Goal: Transaction & Acquisition: Purchase product/service

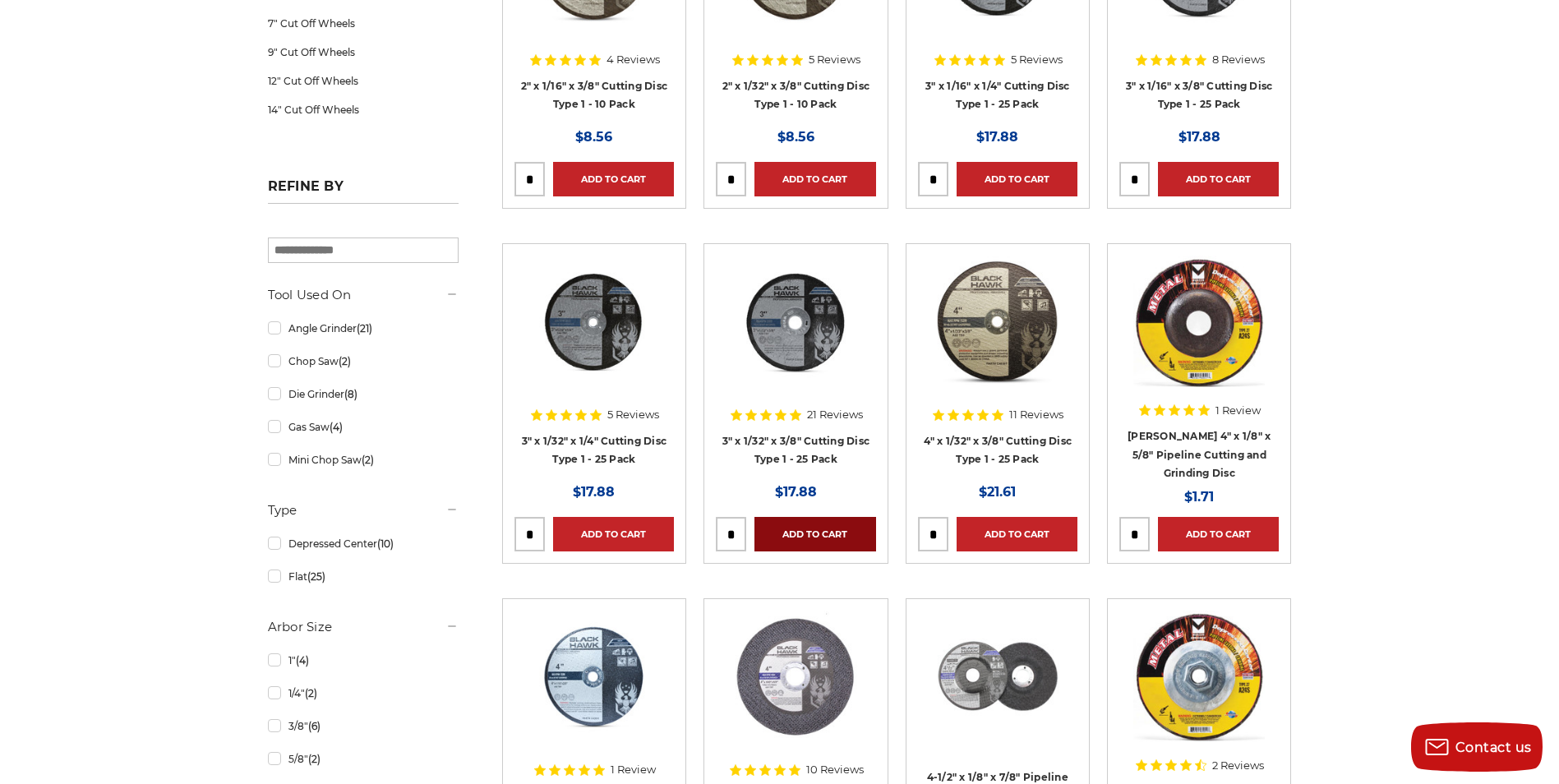
scroll to position [493, 0]
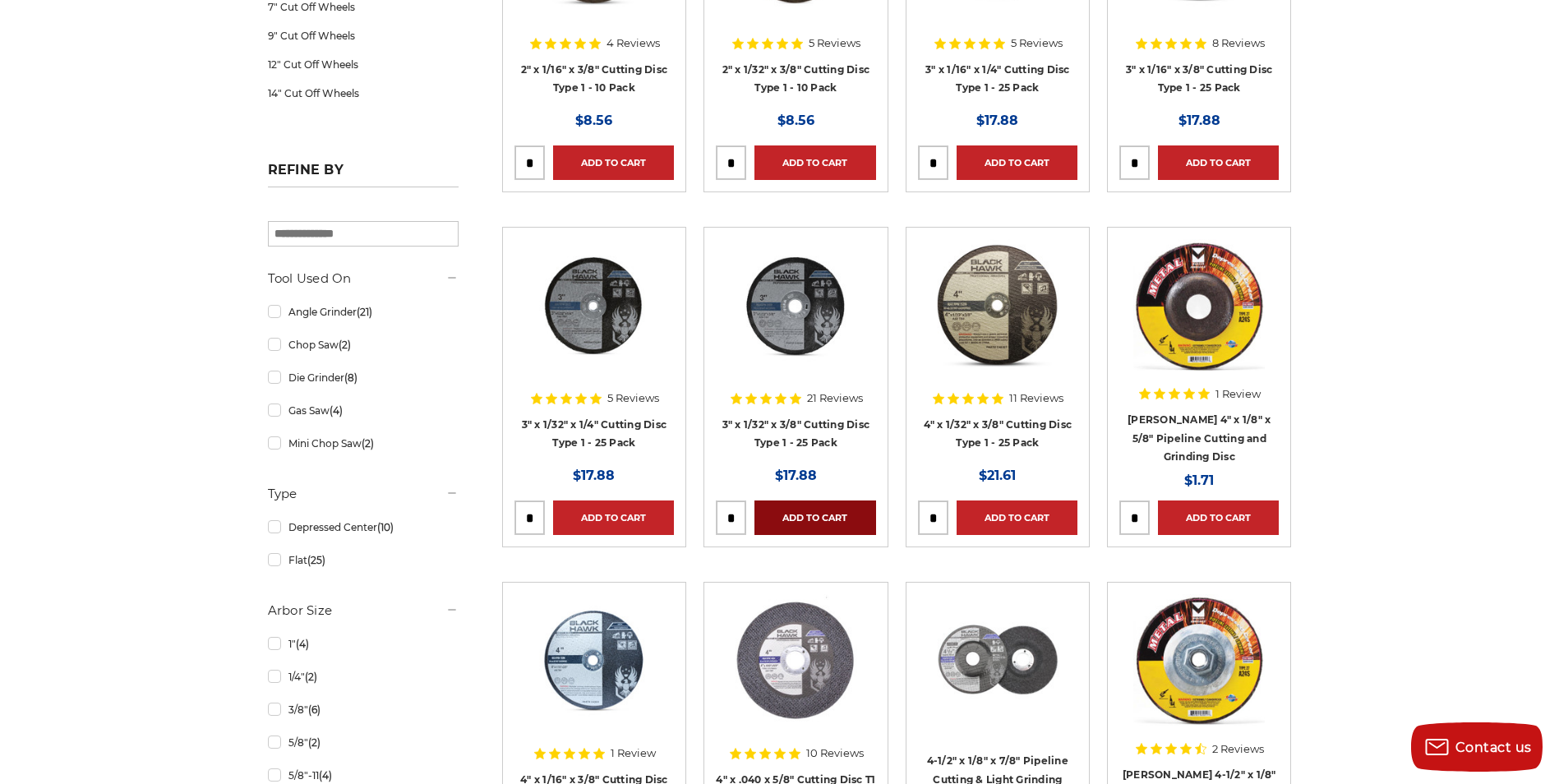
click at [828, 516] on link "Add to Cart" at bounding box center [815, 517] width 121 height 34
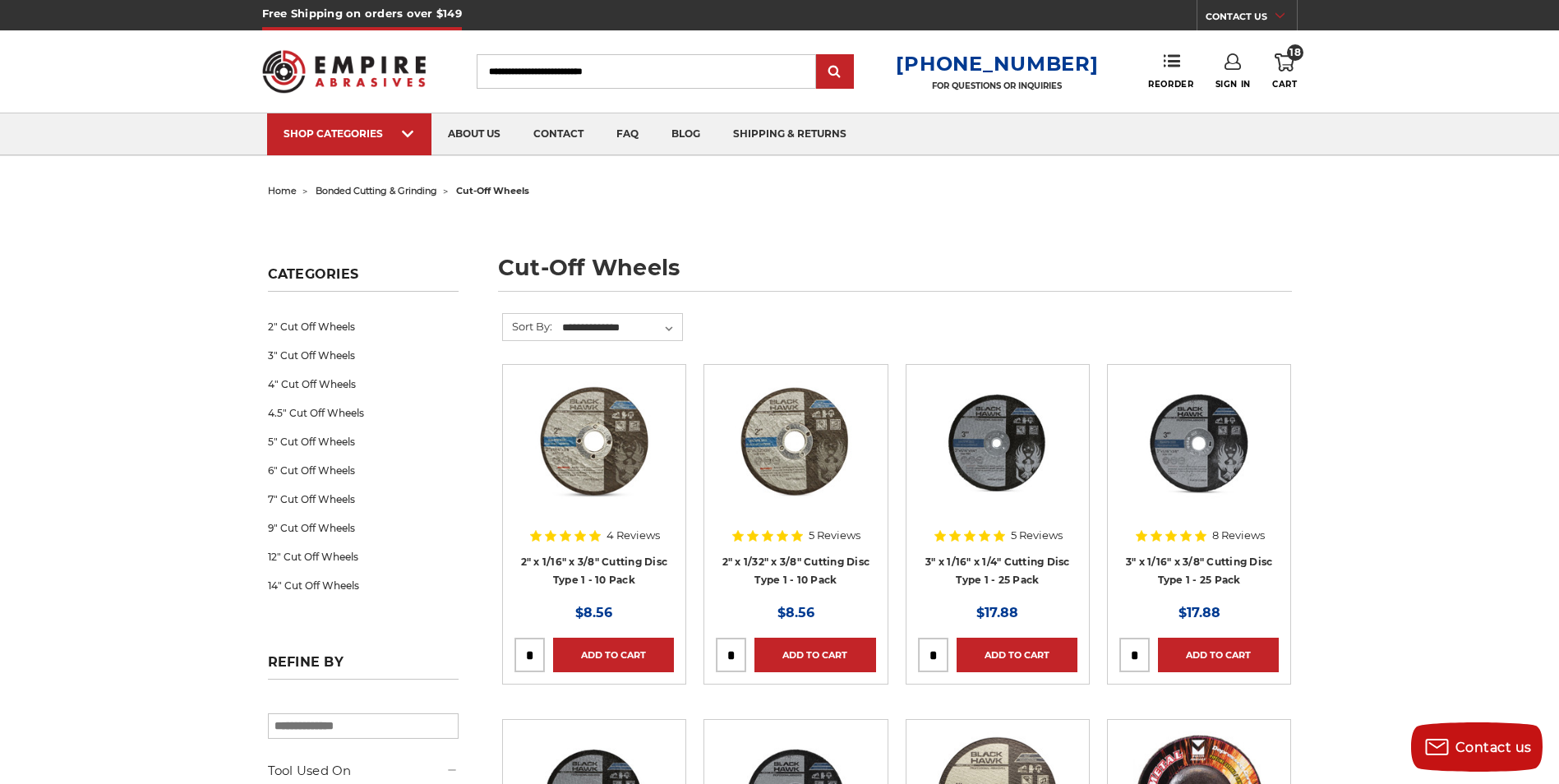
scroll to position [0, 0]
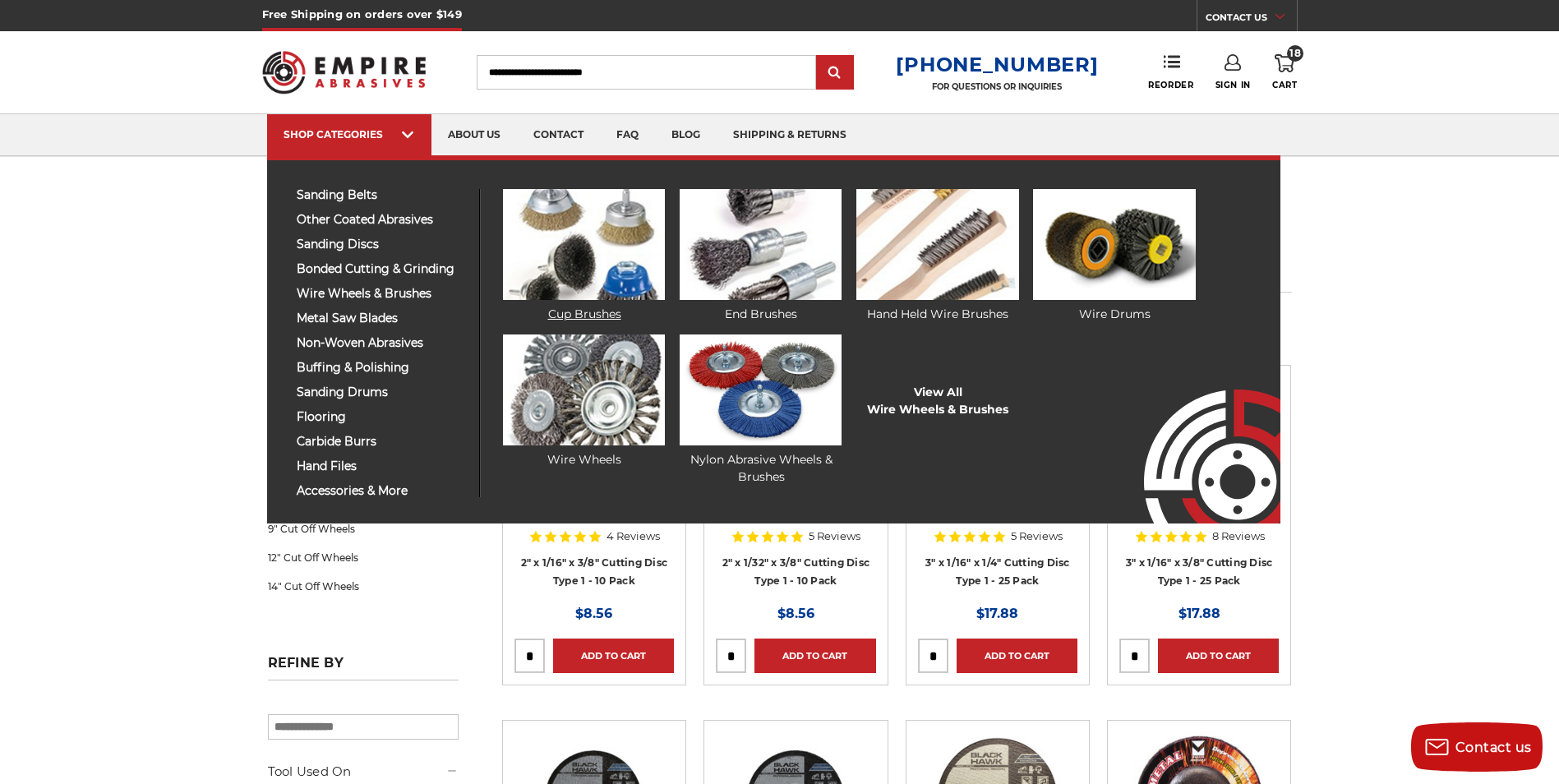
click at [591, 261] on img at bounding box center [583, 244] width 162 height 111
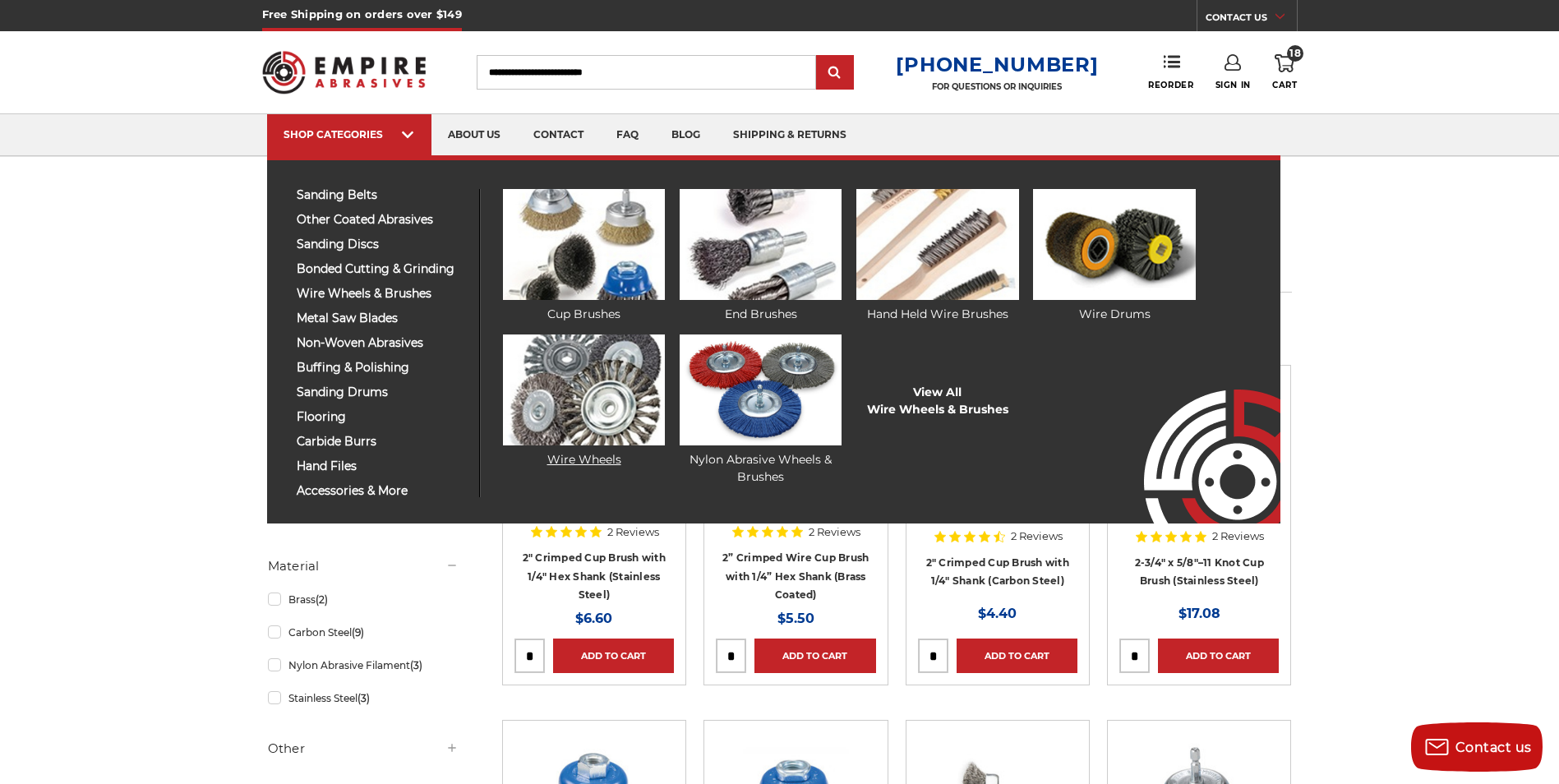
click at [590, 378] on img at bounding box center [583, 390] width 162 height 111
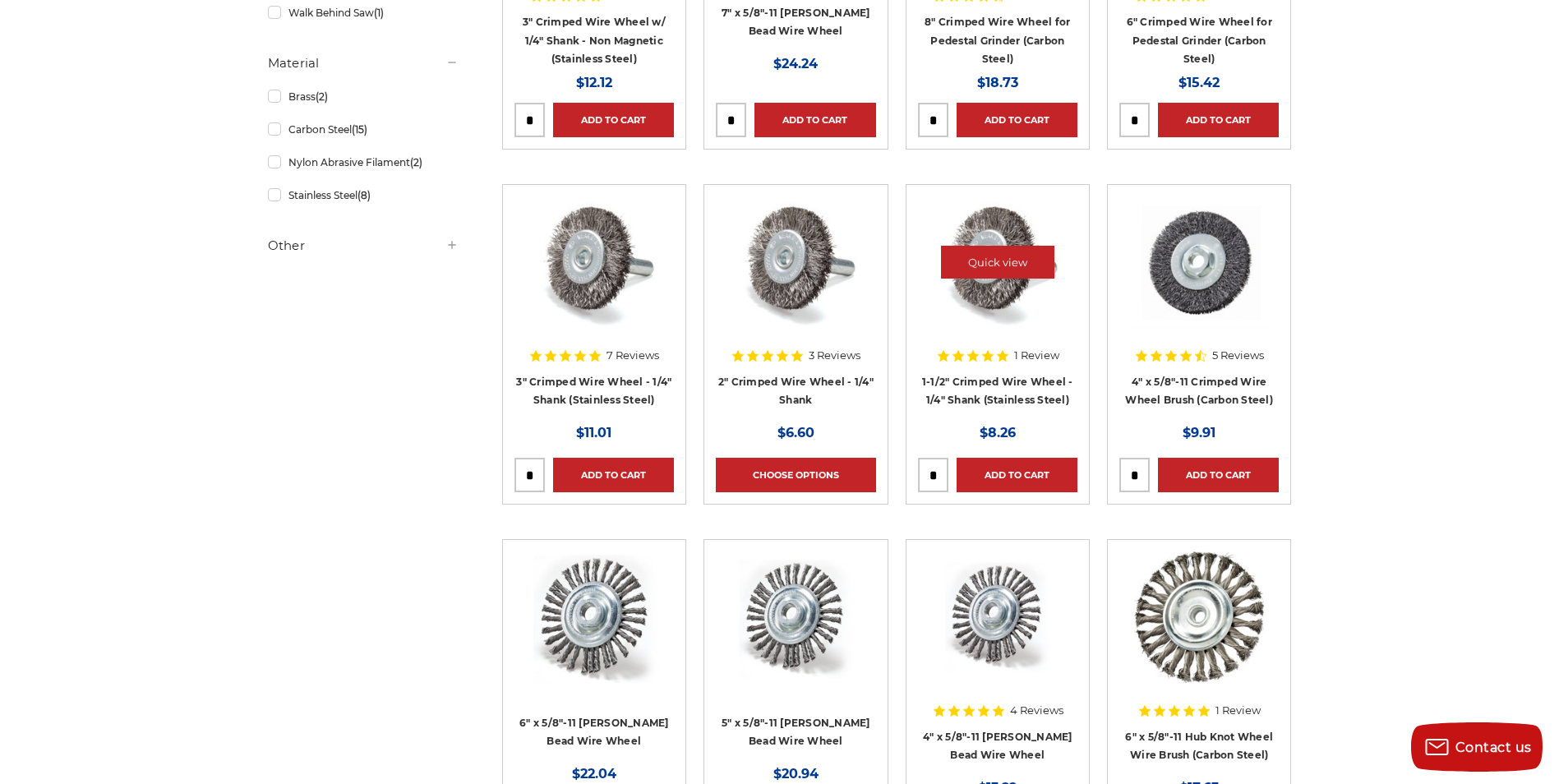
scroll to position [576, 0]
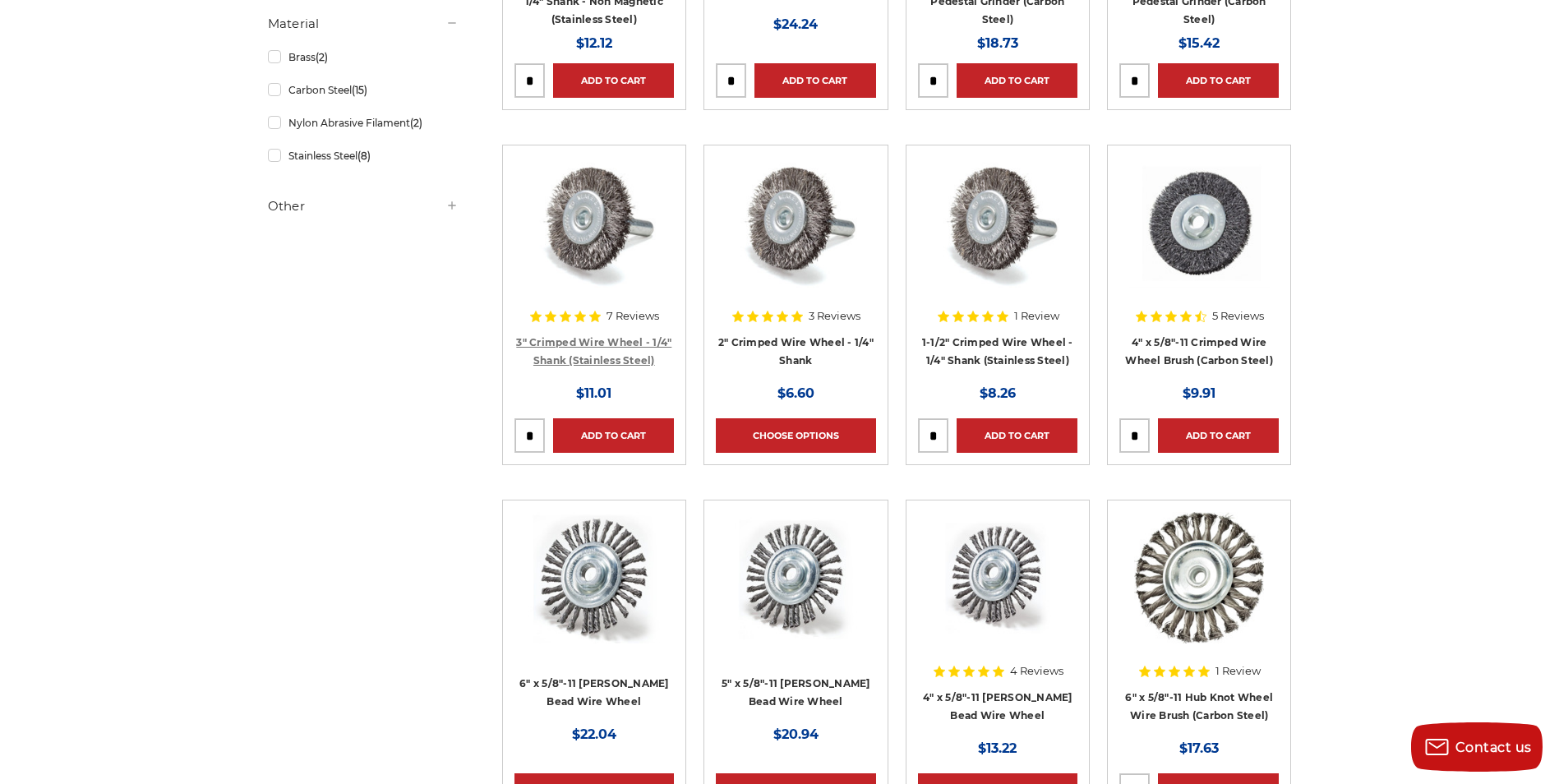
click at [600, 342] on link "3" Crimped Wire Wheel - 1/4" Shank (Stainless Steel)" at bounding box center [594, 352] width 156 height 31
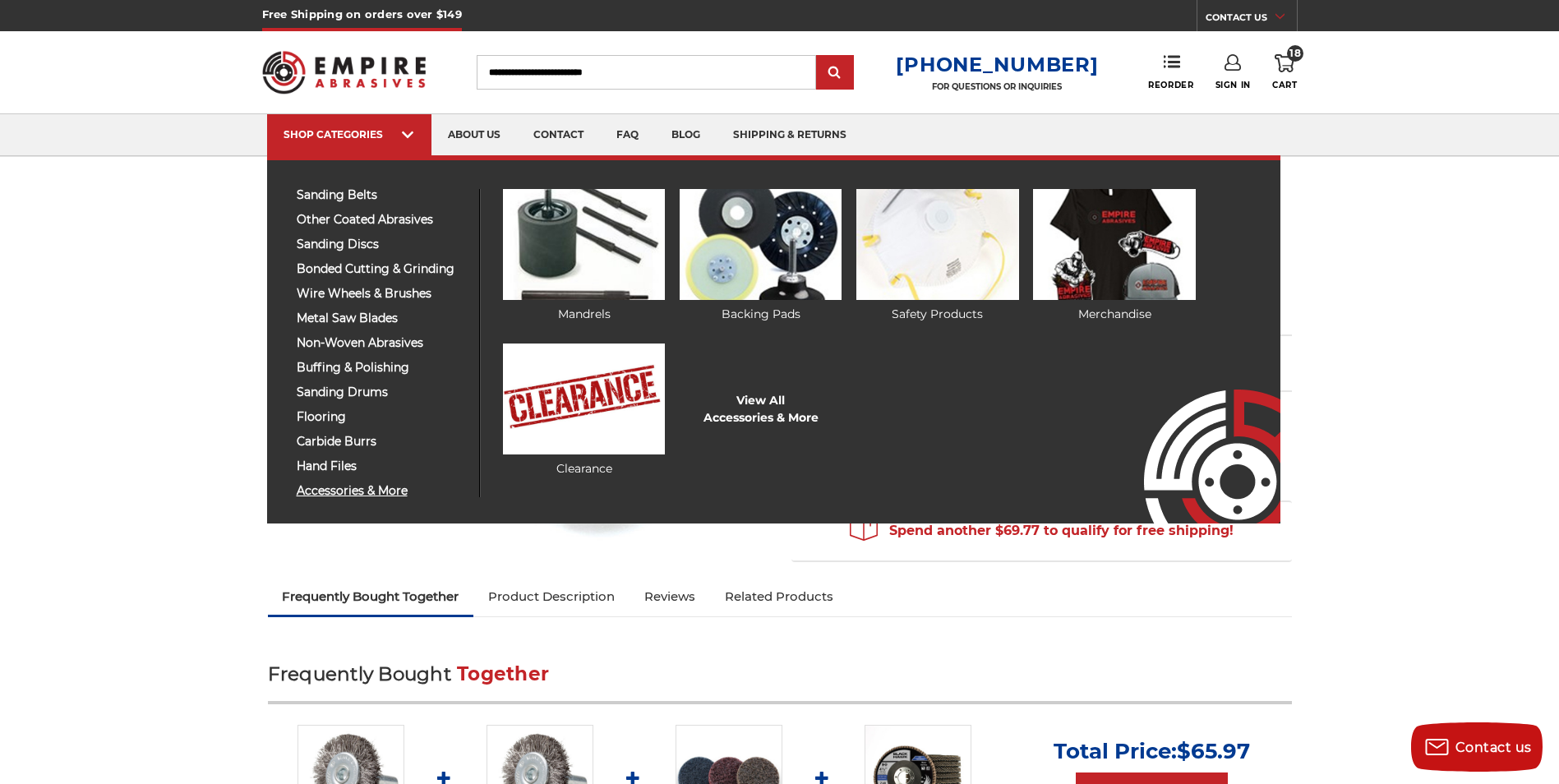
click at [356, 492] on span "accessories & more" at bounding box center [382, 491] width 170 height 12
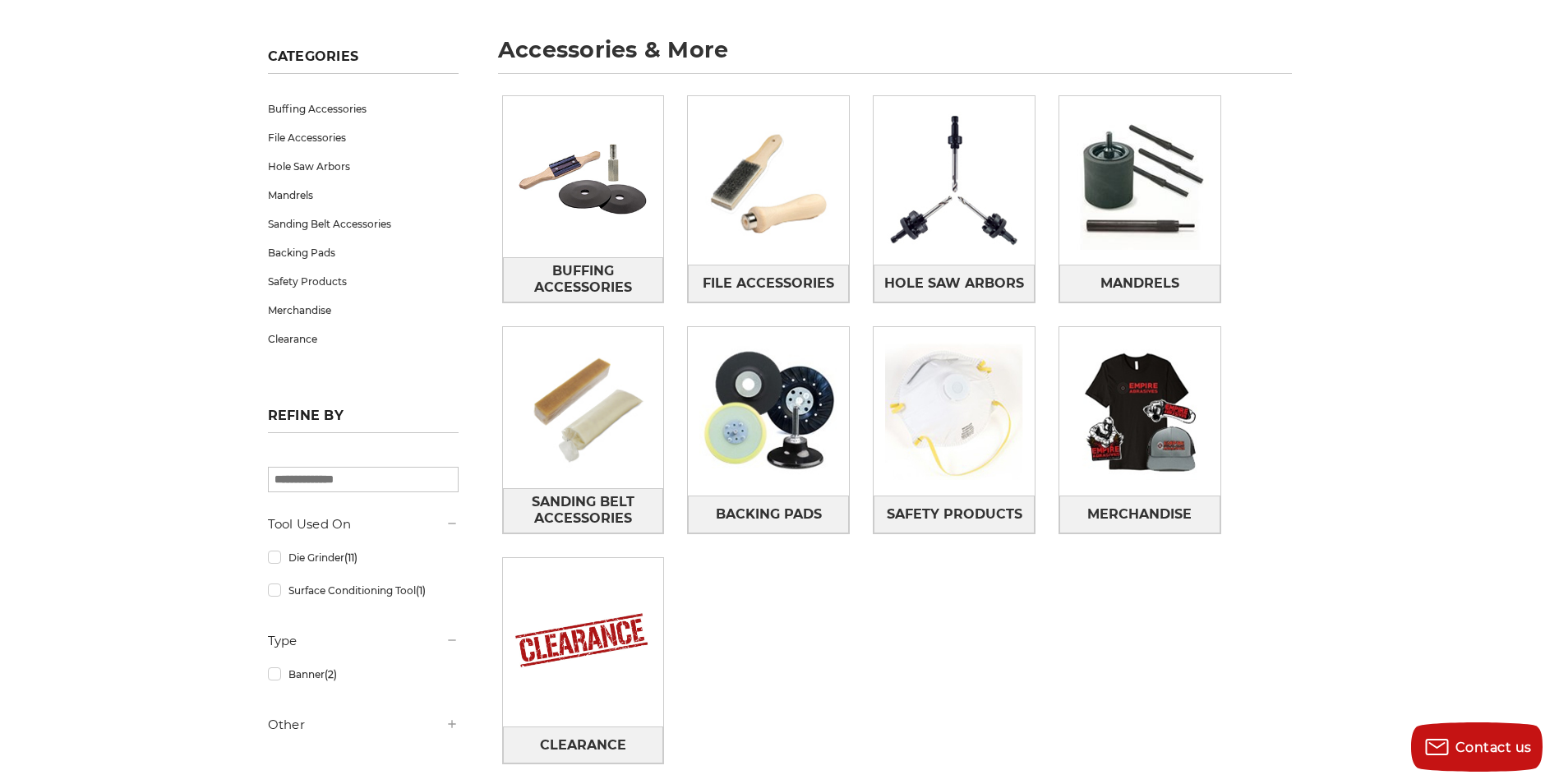
scroll to position [246, 0]
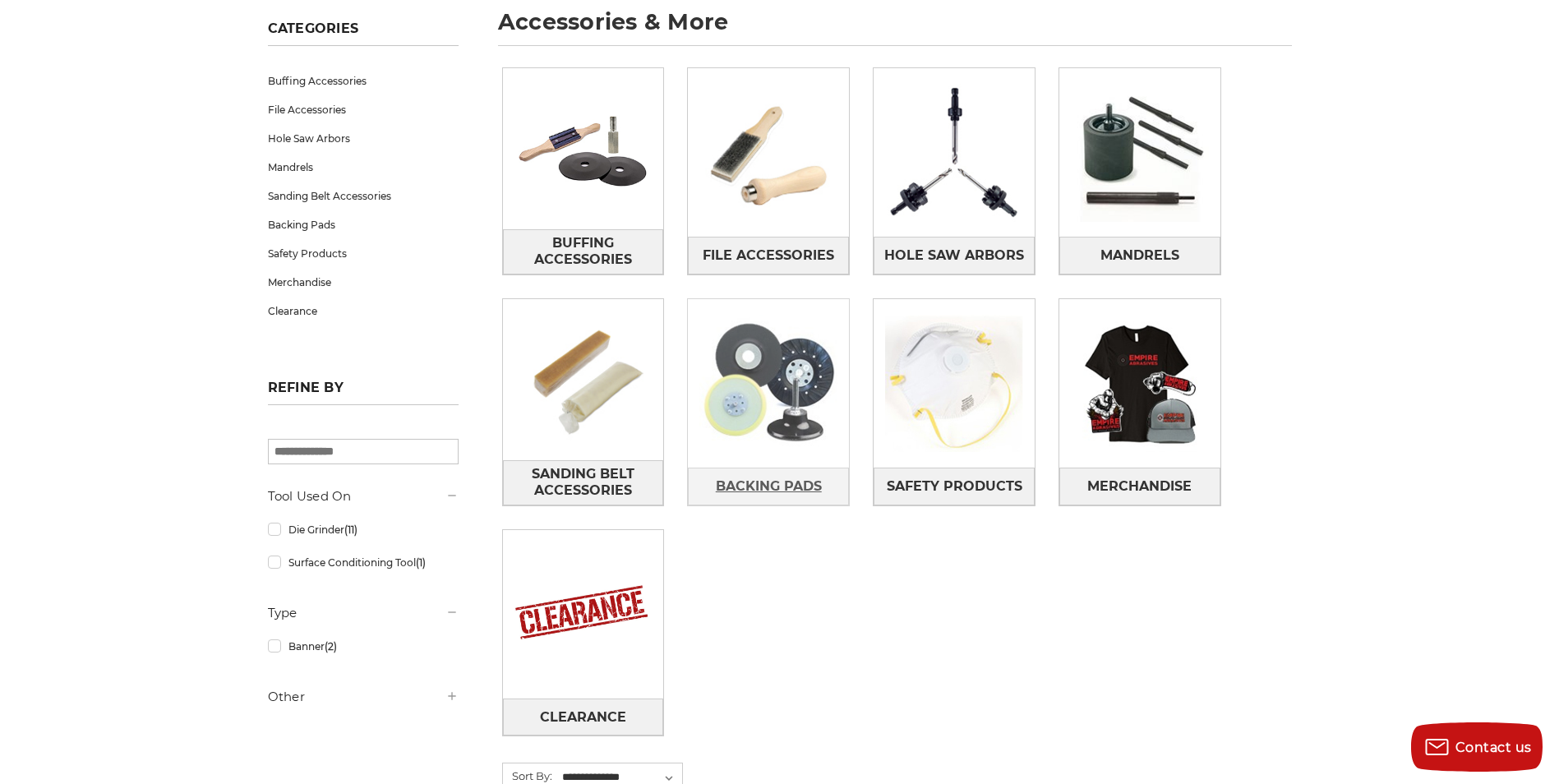
click at [788, 485] on span "Backing Pads" at bounding box center [768, 487] width 106 height 28
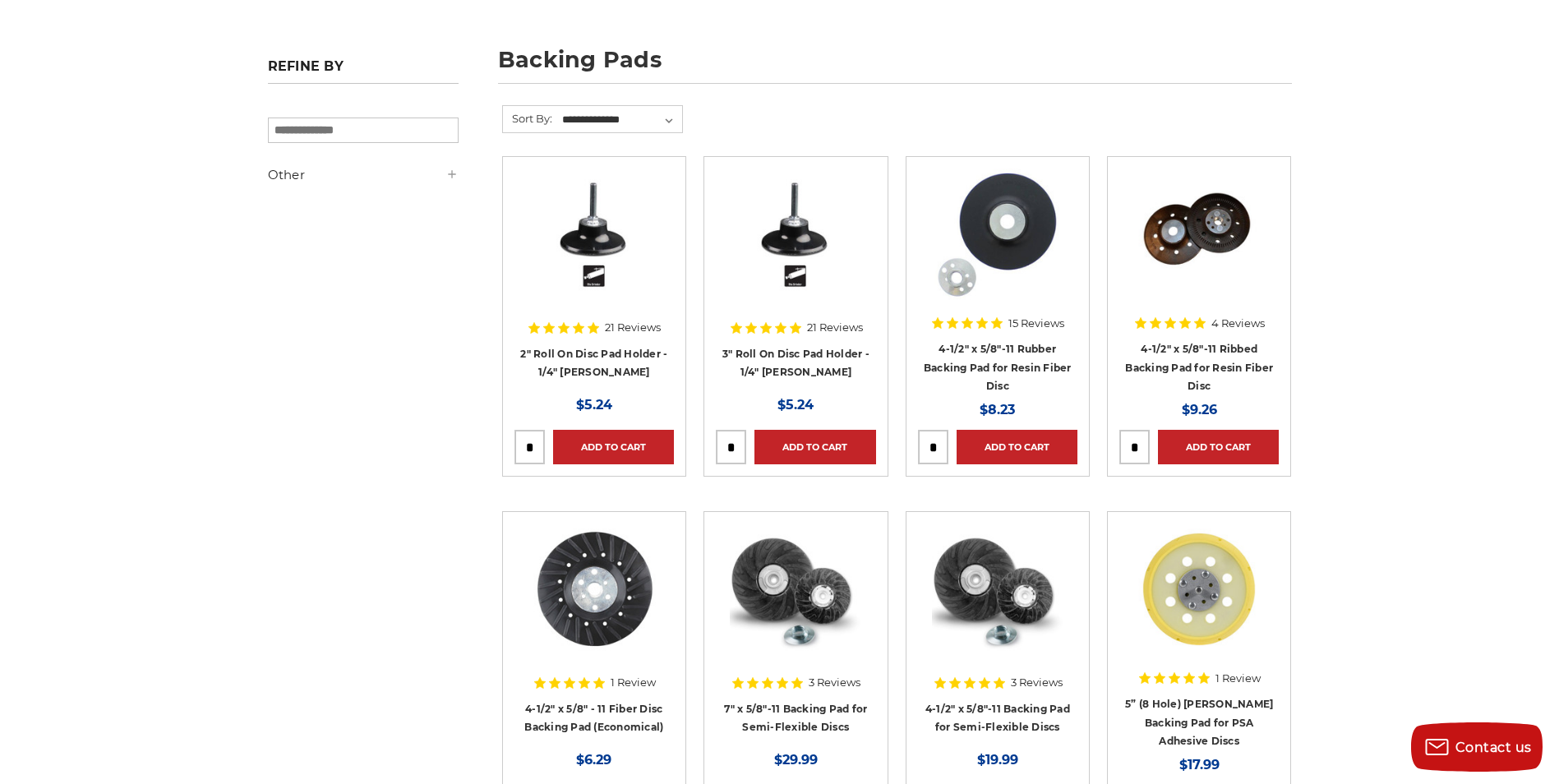
scroll to position [165, 0]
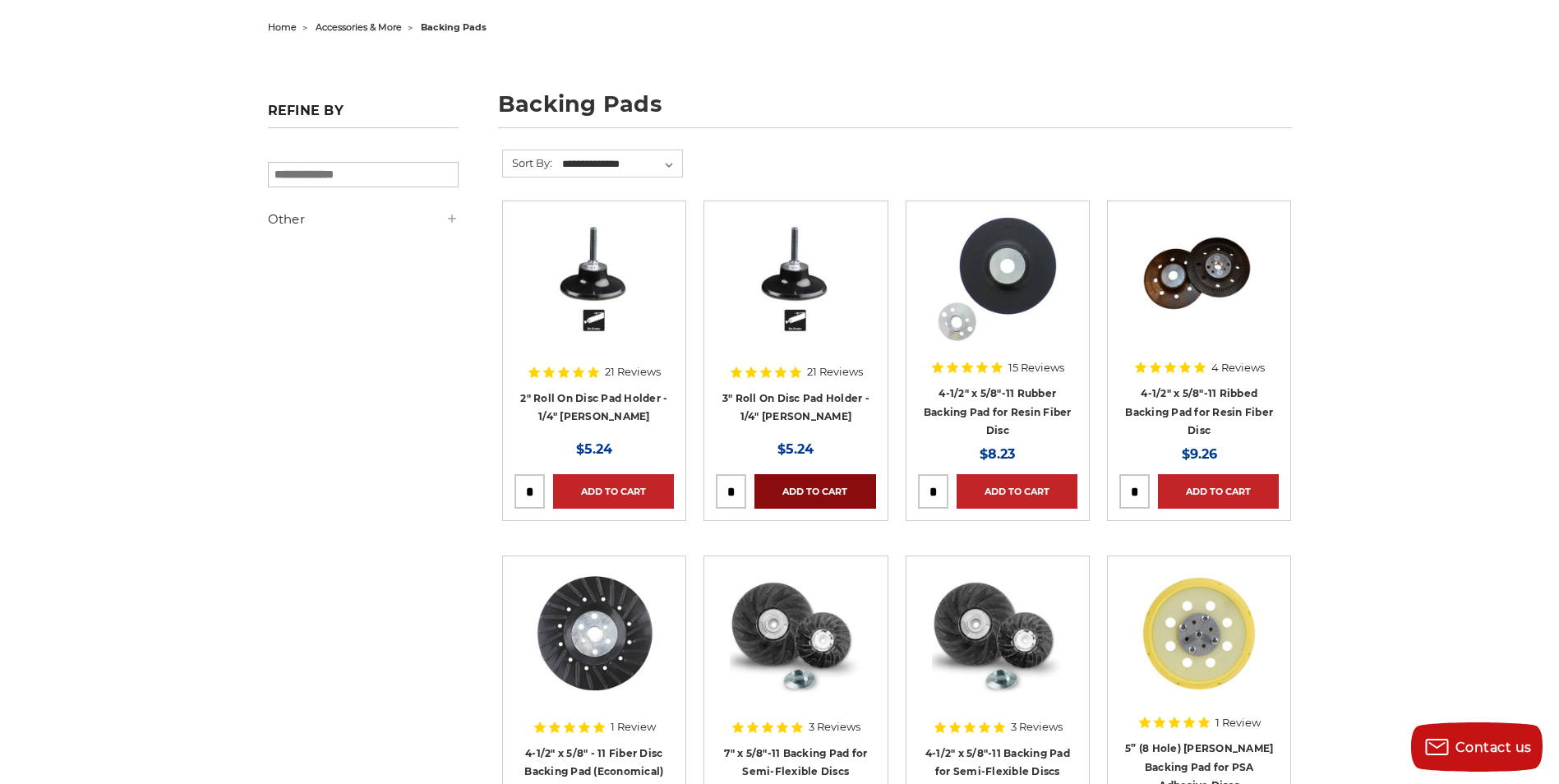
click at [804, 488] on link "Add to Cart" at bounding box center [815, 491] width 121 height 34
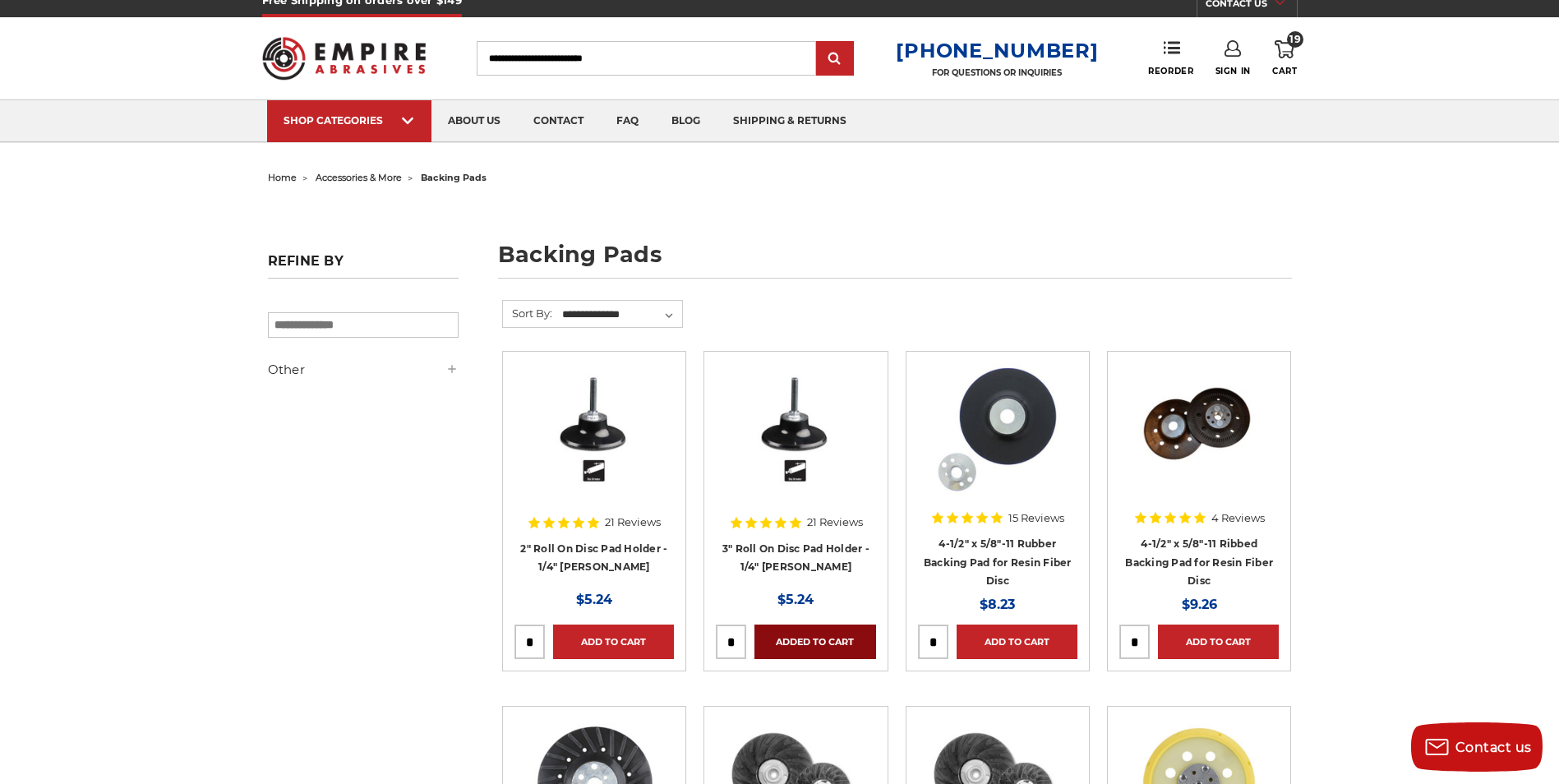
scroll to position [0, 0]
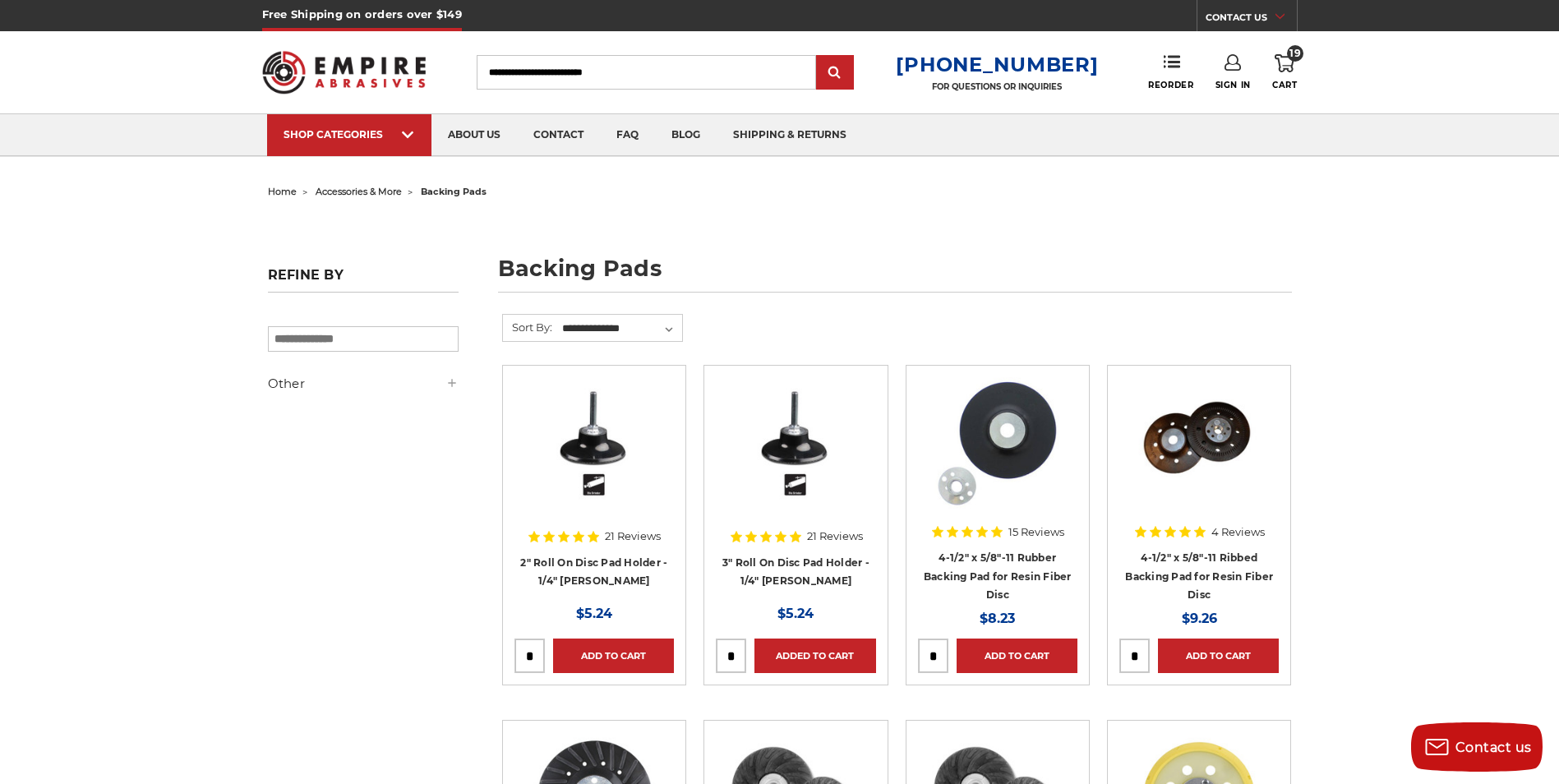
click at [1287, 61] on icon at bounding box center [1284, 64] width 19 height 19
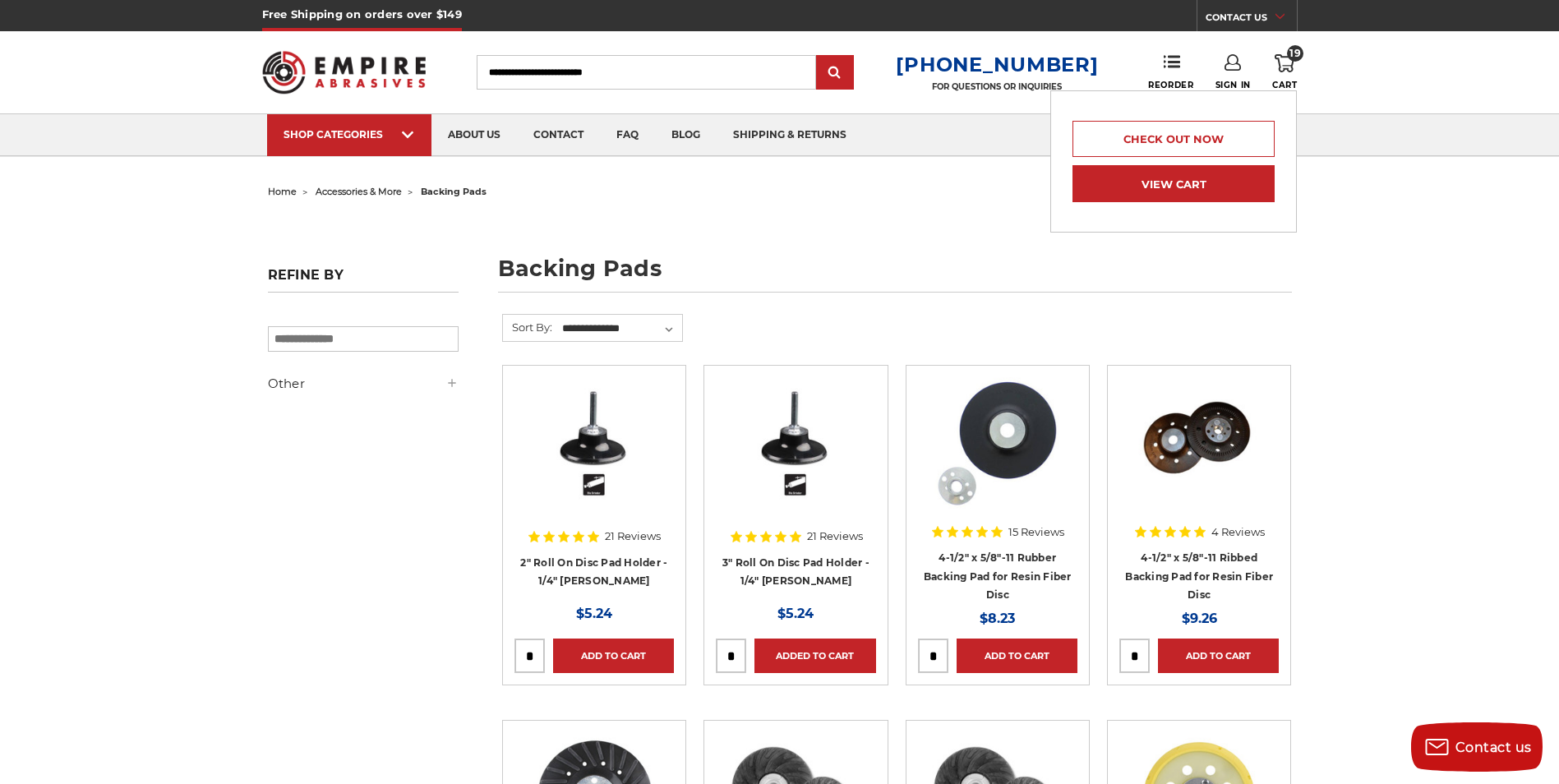
click at [1180, 186] on link "View Cart" at bounding box center [1174, 183] width 202 height 37
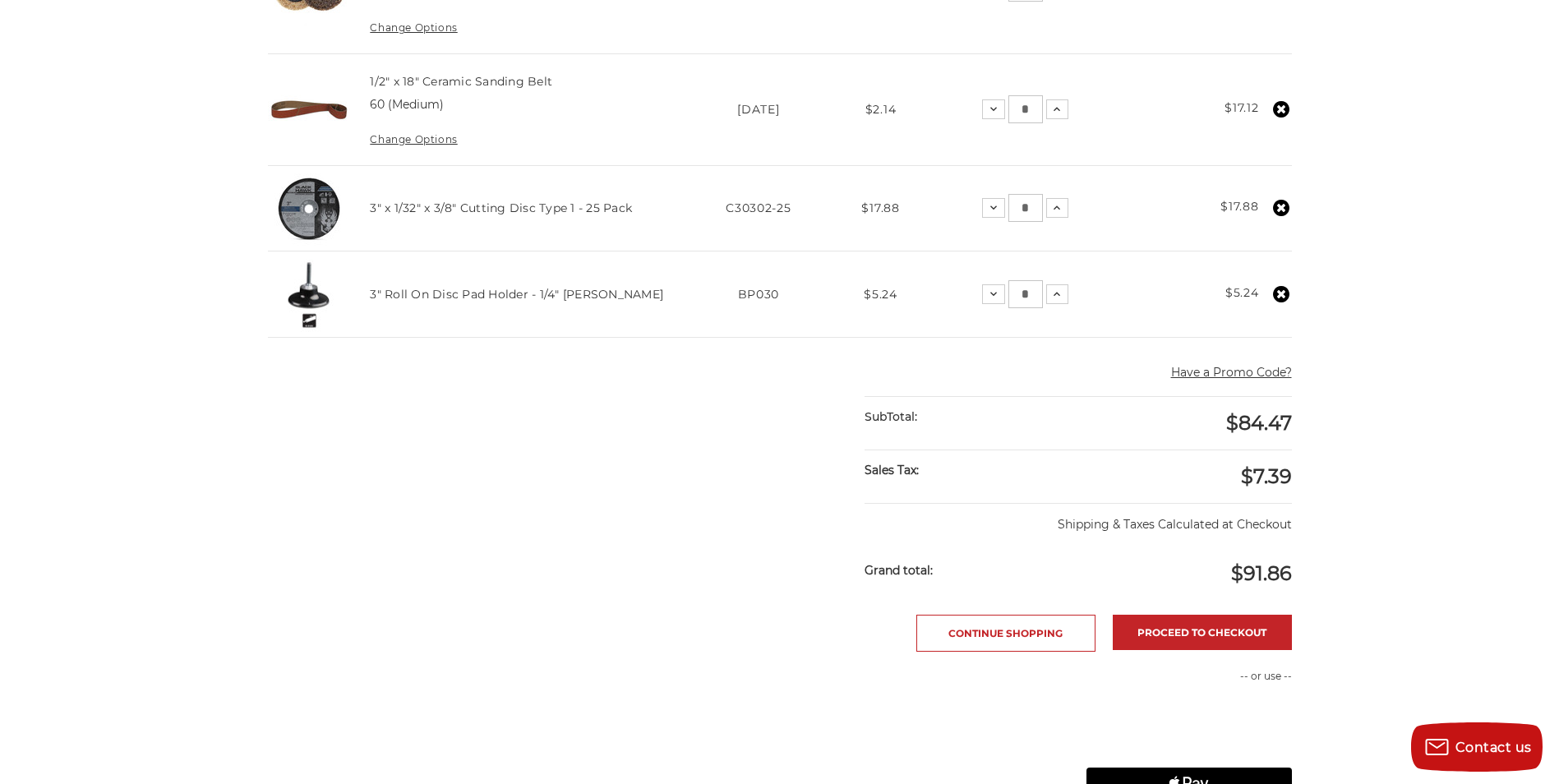
scroll to position [576, 0]
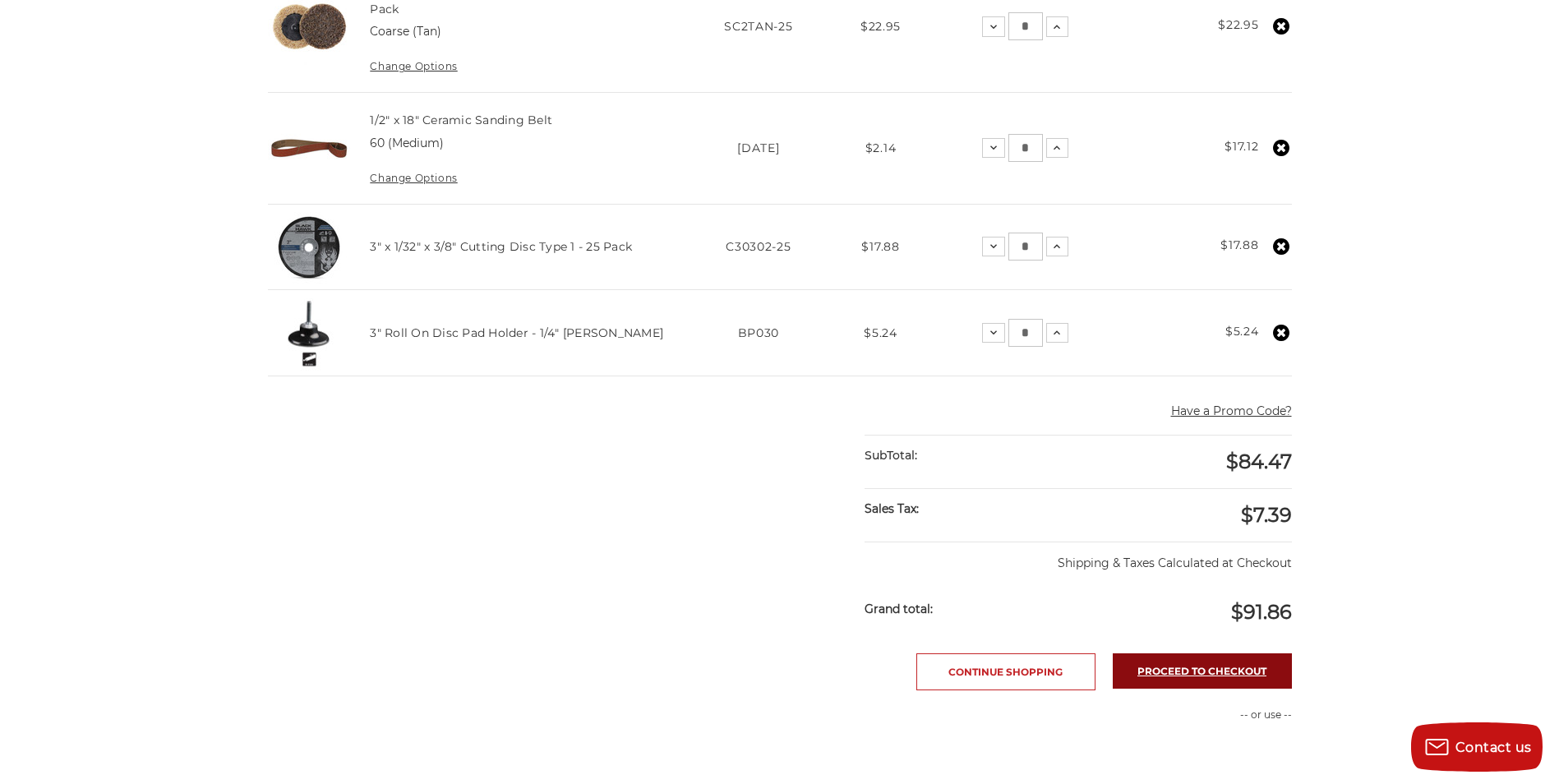
click at [1199, 670] on link "Proceed to checkout" at bounding box center [1203, 671] width 180 height 35
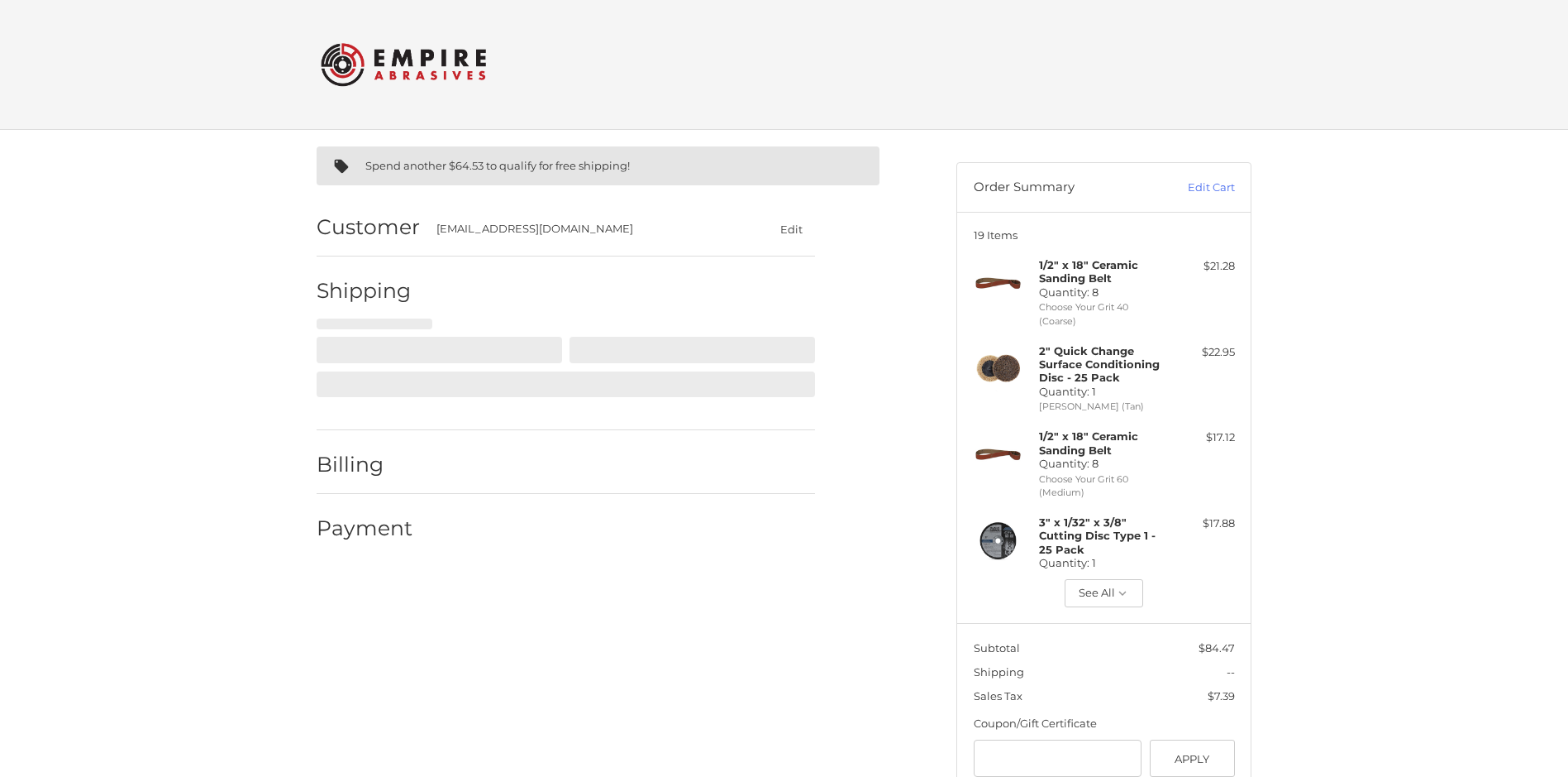
select select "**"
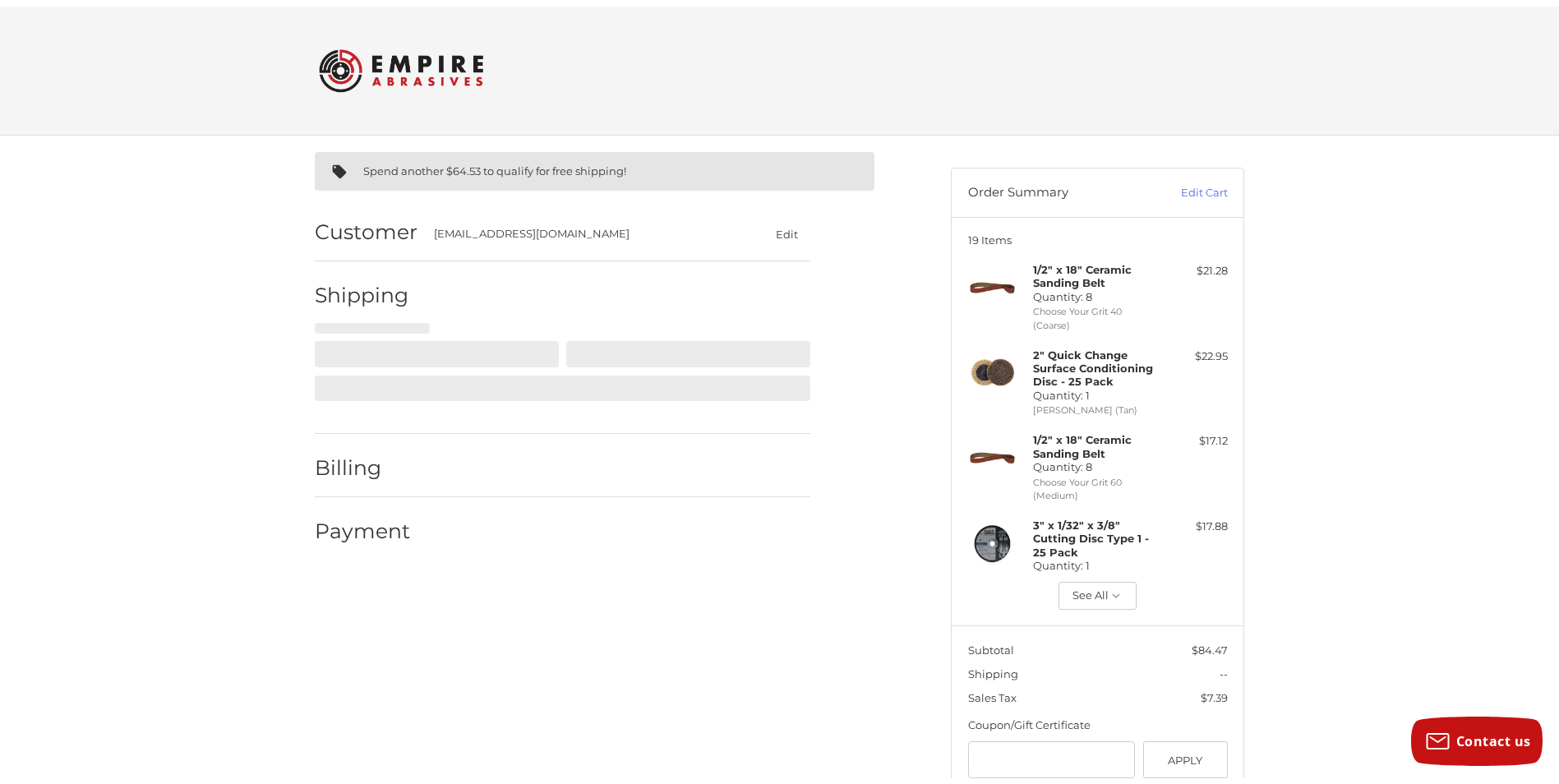
scroll to position [98, 0]
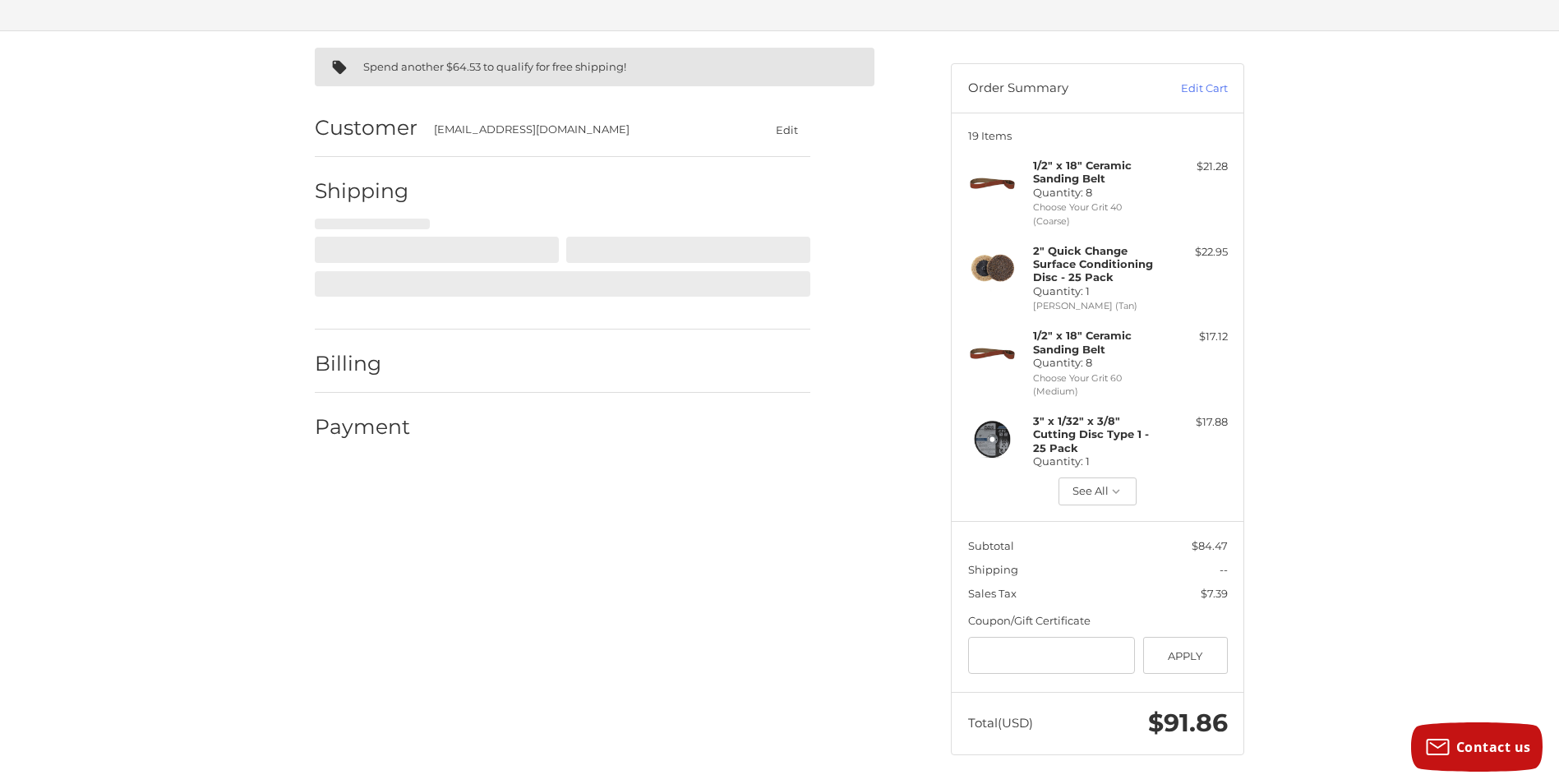
select select "**"
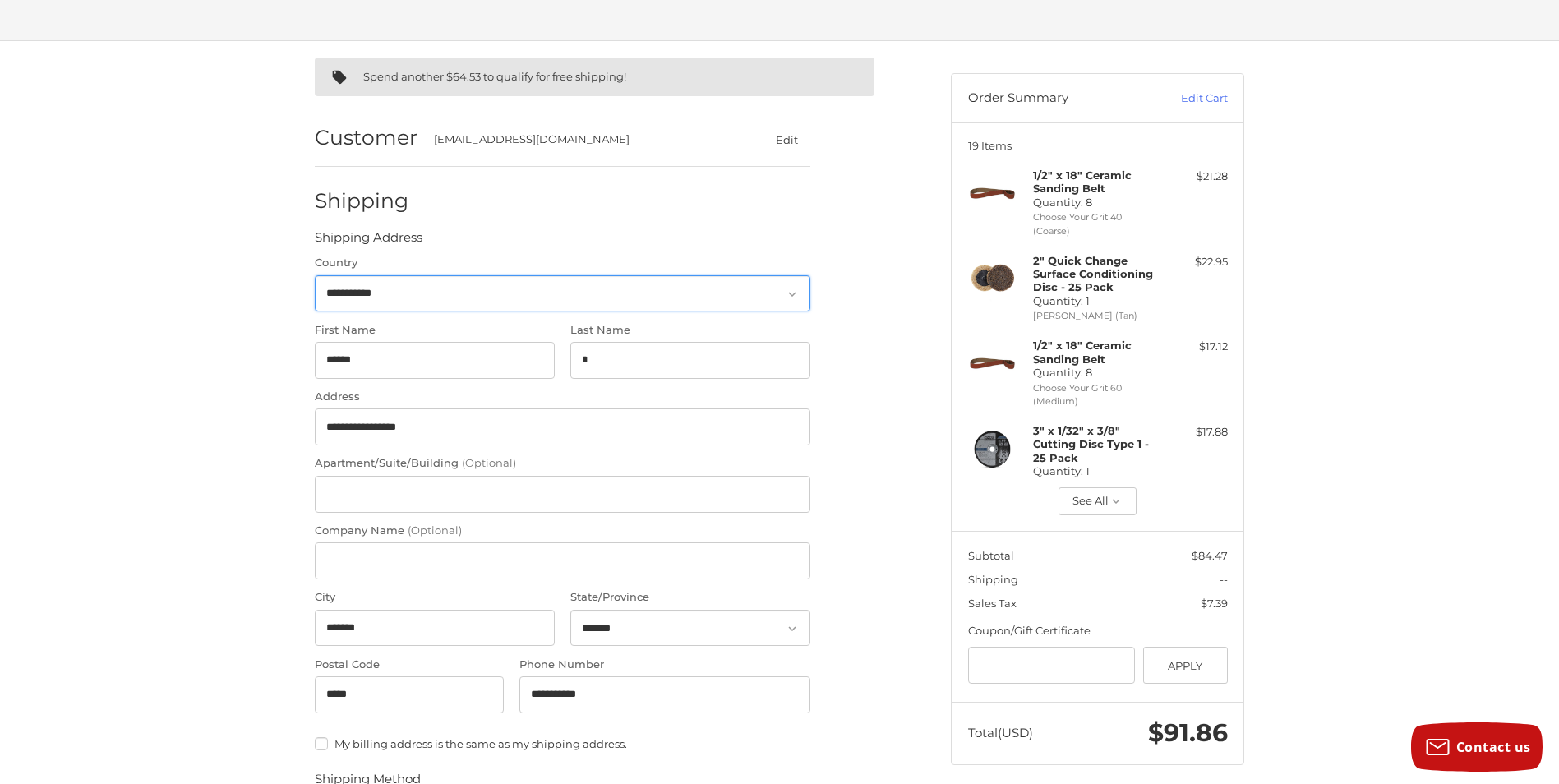
scroll to position [82, 0]
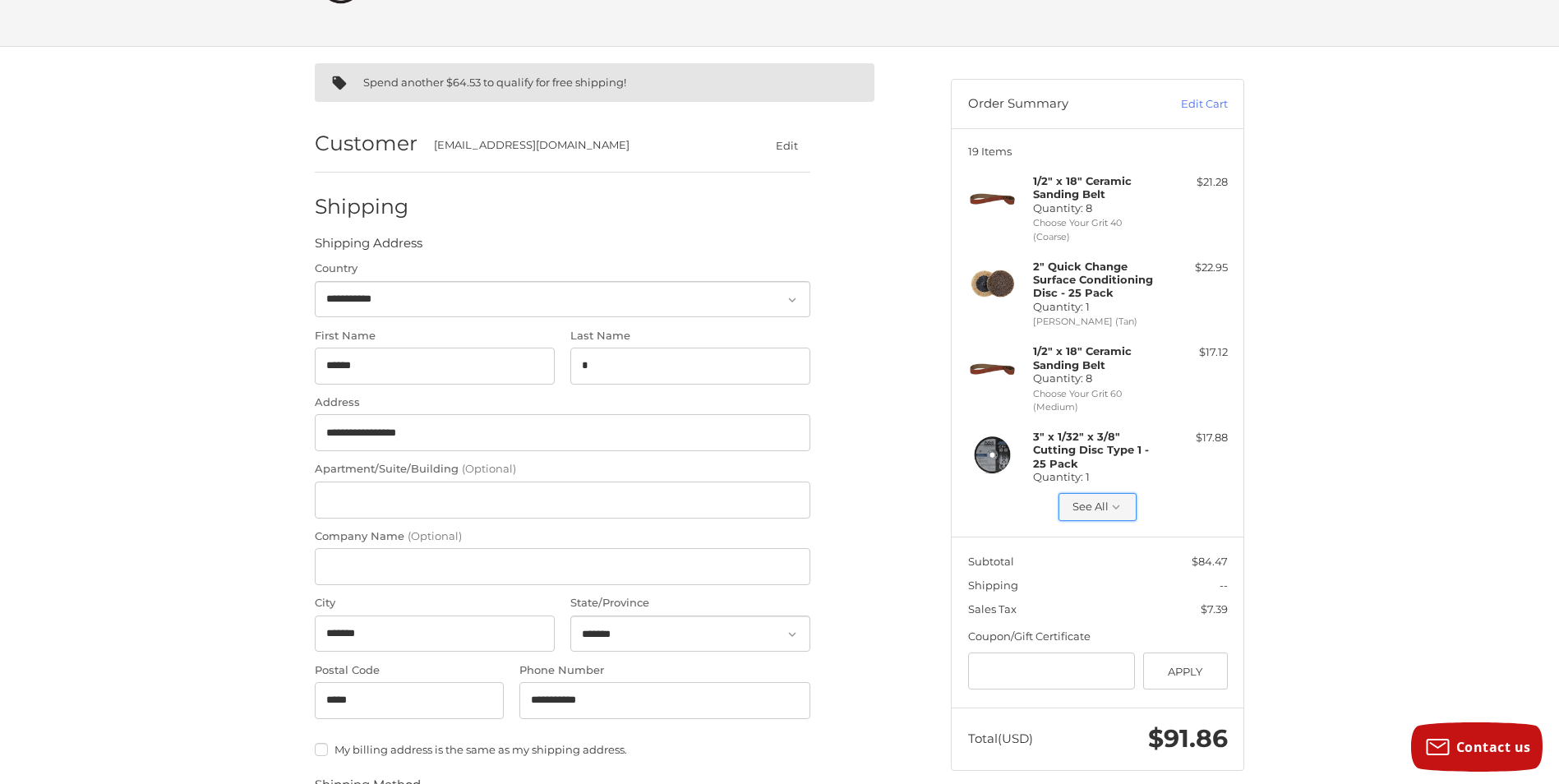
click at [1112, 504] on icon "button" at bounding box center [1116, 507] width 15 height 15
